Goal: Find contact information: Obtain details needed to contact an individual or organization

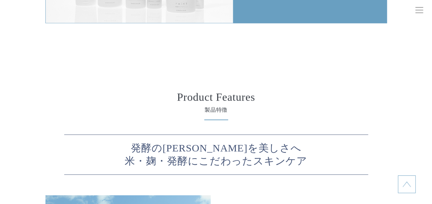
scroll to position [1504, 0]
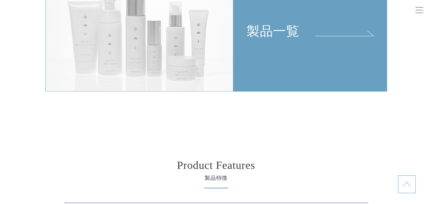
click at [277, 36] on div "製品一覧" at bounding box center [310, 4] width 153 height 69
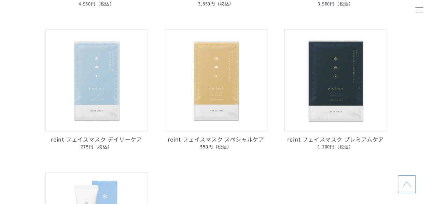
scroll to position [376, 0]
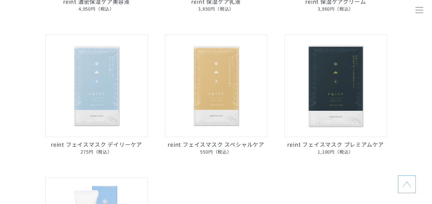
click at [112, 88] on img at bounding box center [96, 86] width 103 height 103
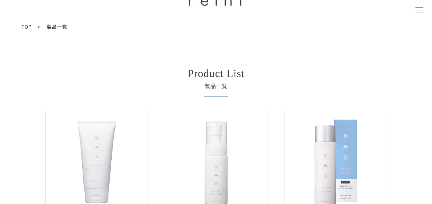
scroll to position [0, 0]
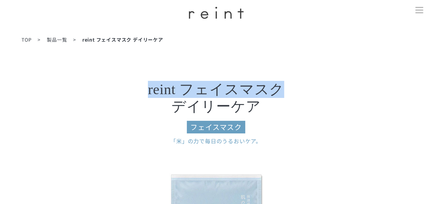
drag, startPoint x: 149, startPoint y: 91, endPoint x: 286, endPoint y: 83, distance: 137.3
click at [286, 83] on h3 "reint フェイスマスク デイリーケア フェイスマスク" at bounding box center [216, 107] width 273 height 53
copy h3 "reint フェイスマスク"
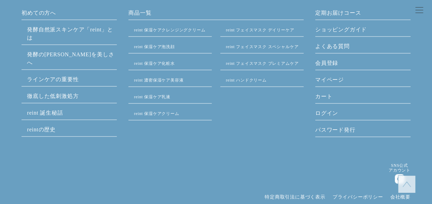
scroll to position [3378, 0]
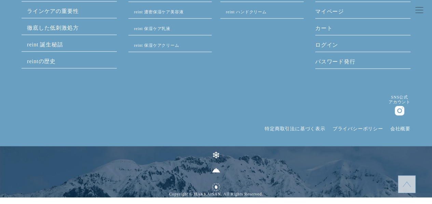
click at [287, 128] on link "特定商取引法に基づく表示" at bounding box center [295, 128] width 61 height 5
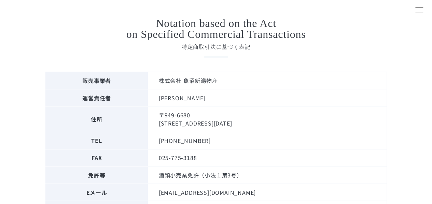
scroll to position [68, 0]
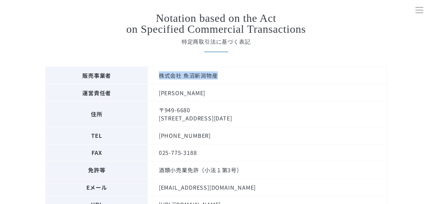
drag, startPoint x: 159, startPoint y: 77, endPoint x: 221, endPoint y: 73, distance: 61.6
click at [221, 73] on td "株式会社 魚沼新潟物産" at bounding box center [267, 75] width 239 height 17
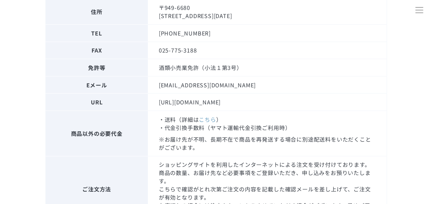
scroll to position [103, 0]
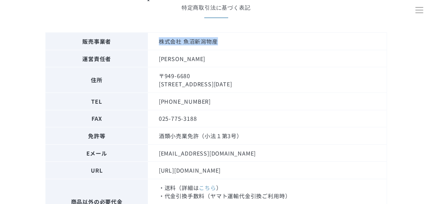
copy td "株式会社 魚沼新潟物産"
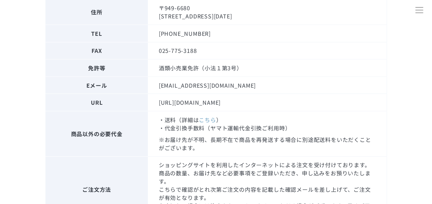
scroll to position [171, 0]
drag, startPoint x: 159, startPoint y: 84, endPoint x: 240, endPoint y: 87, distance: 81.0
click at [240, 87] on td "support@ec-hakkaisan.com" at bounding box center [267, 84] width 239 height 17
copy td "support@ec-hakkaisan.com"
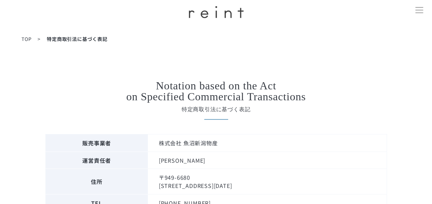
scroll to position [0, 0]
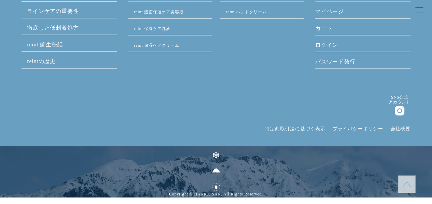
scroll to position [3309, 0]
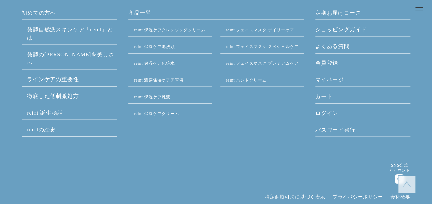
click at [243, 31] on link "reint フェイスマスク デイリーケア" at bounding box center [260, 30] width 68 height 5
